Goal: Task Accomplishment & Management: Use online tool/utility

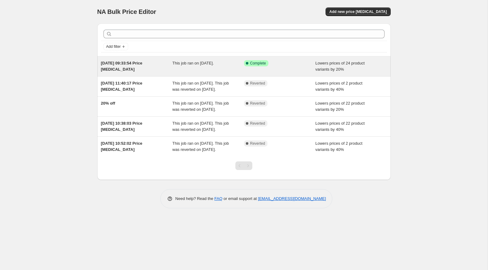
click at [214, 65] on span "This job ran on [DATE]." at bounding box center [192, 63] width 41 height 5
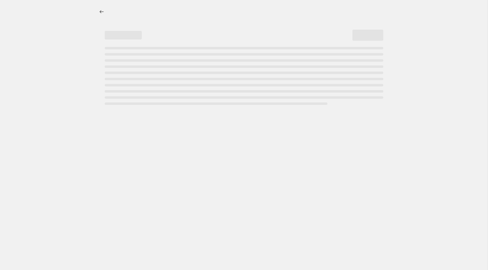
select select "percentage"
select select "collection"
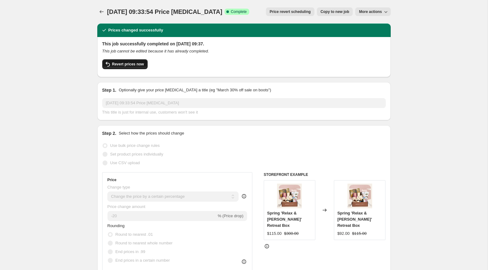
click at [133, 65] on span "Revert prices now" at bounding box center [128, 64] width 32 height 5
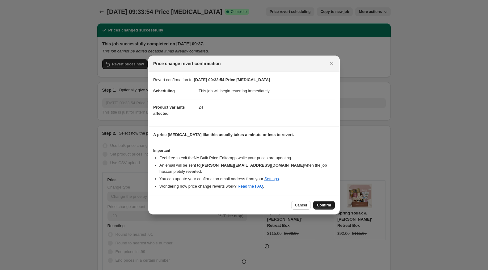
click at [319, 203] on span "Confirm" at bounding box center [324, 205] width 14 height 5
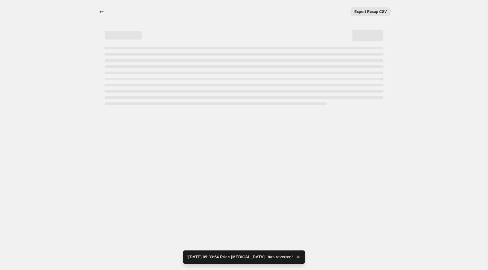
select select "percentage"
select select "collection"
